Goal: Task Accomplishment & Management: Use online tool/utility

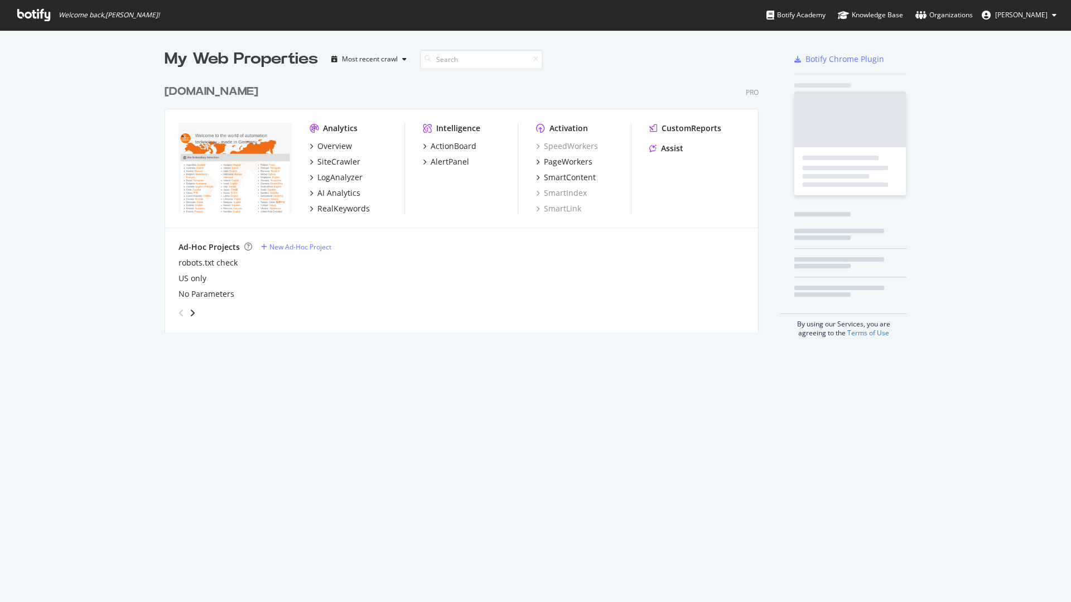
scroll to position [594, 1054]
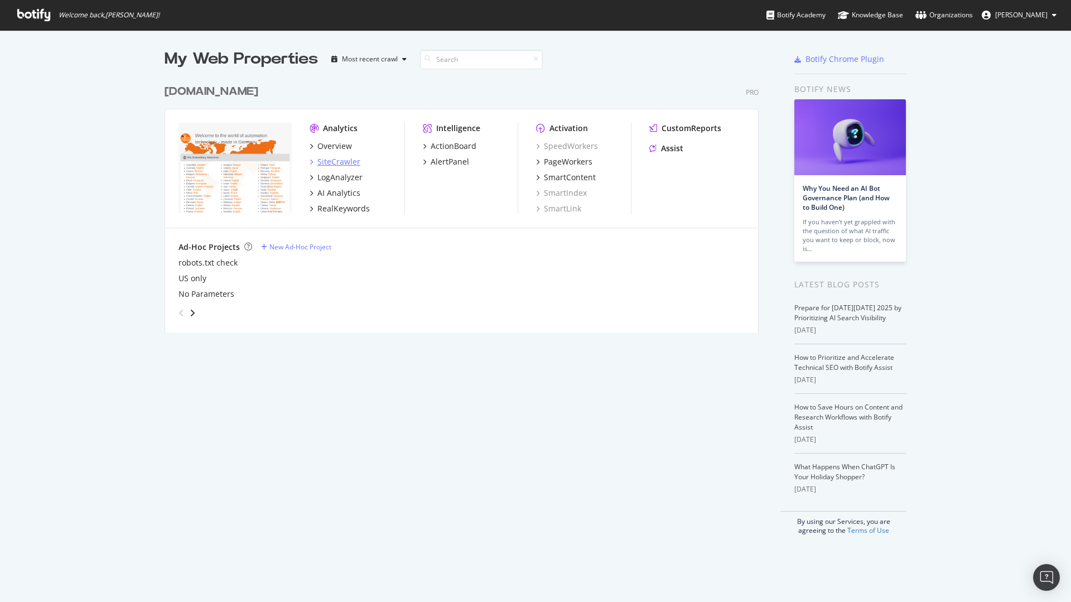
click at [332, 161] on div "SiteCrawler" at bounding box center [338, 161] width 43 height 11
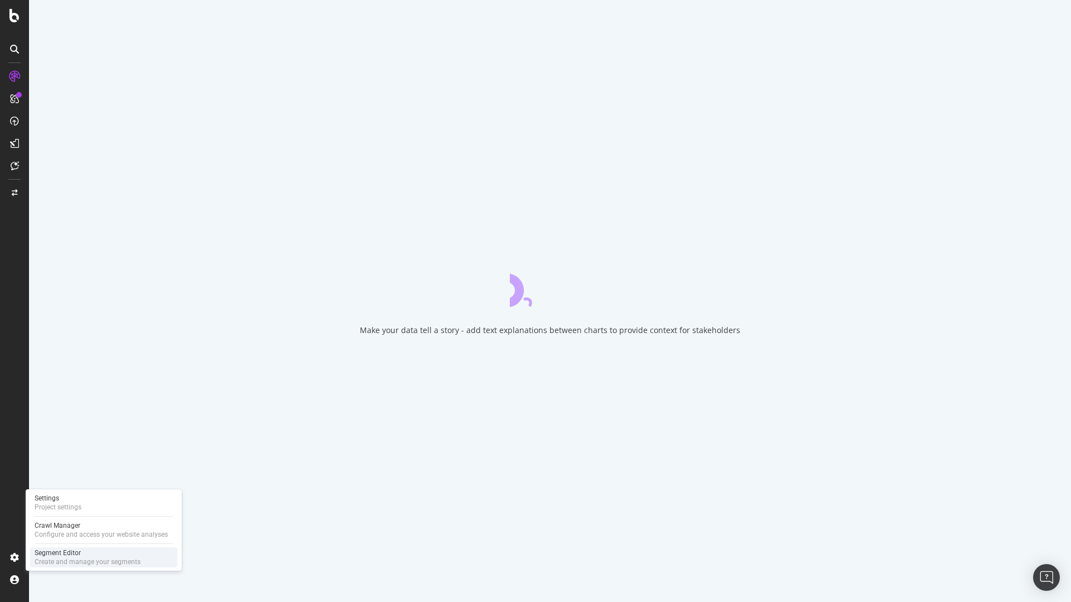
click at [71, 553] on div "Segment Editor" at bounding box center [88, 552] width 106 height 9
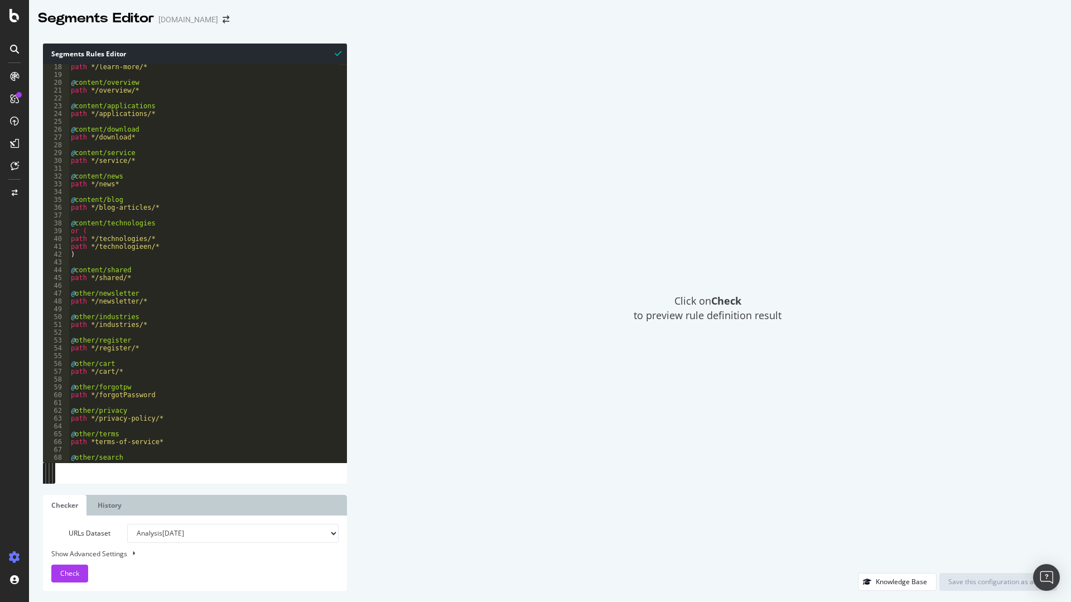
scroll to position [56, 0]
drag, startPoint x: 158, startPoint y: 245, endPoint x: 57, endPoint y: 247, distance: 101.0
click at [57, 247] on div "path */technologieen/* 18 19 20 21 22 23 24 25 26 27 28 29 30 31 32 33 34 35 36…" at bounding box center [195, 263] width 304 height 398
drag, startPoint x: 542, startPoint y: 66, endPoint x: 539, endPoint y: 47, distance: 19.7
click at [542, 66] on div "Click on Check to preview rule definition result" at bounding box center [707, 308] width 699 height 529
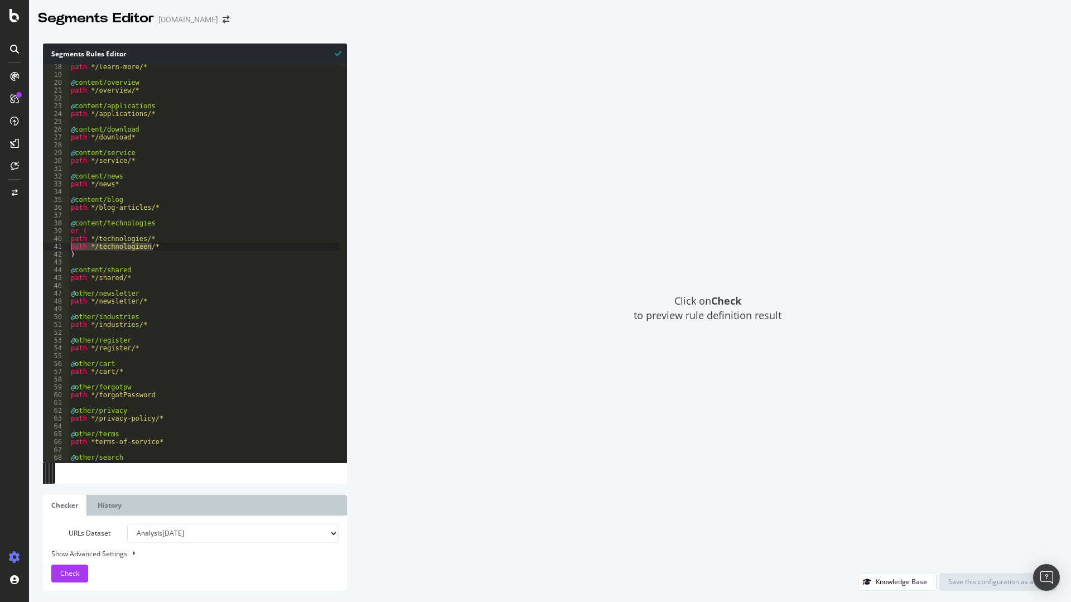
click at [175, 243] on div "path */learn-more/* @ content/overview path */overview/* @ content/applications…" at bounding box center [367, 266] width 597 height 406
click at [170, 245] on div "path */learn-more/* @ content/overview path */overview/* @ content/applications…" at bounding box center [367, 266] width 597 height 406
type textarea "path */technologieen/*"
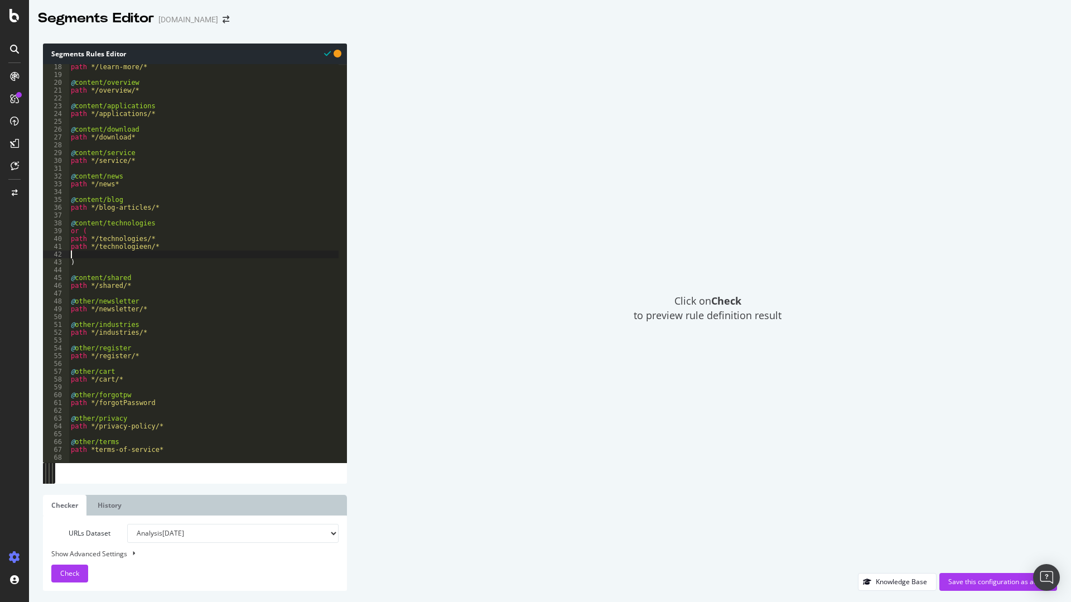
paste textarea "technologien"
paste textarea "path */"
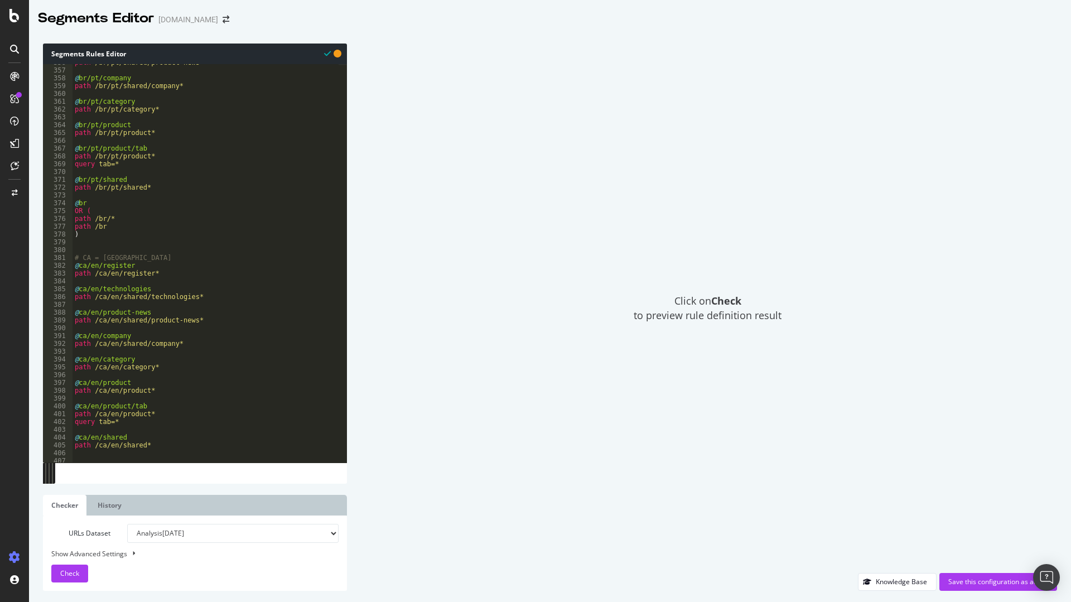
scroll to position [1174, 0]
type textarea "path */technologien/*"
click at [724, 186] on div "Click on Check to preview rule definition result" at bounding box center [707, 308] width 699 height 529
